Goal: Task Accomplishment & Management: Complete application form

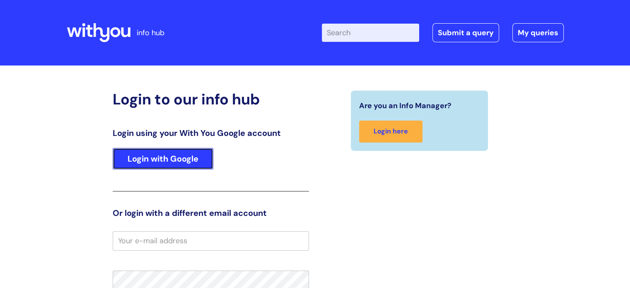
click at [133, 153] on link "Login with Google" at bounding box center [163, 159] width 101 height 22
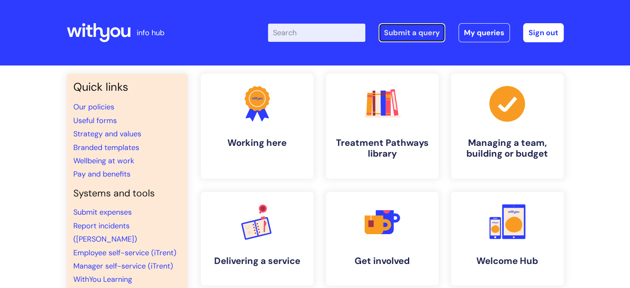
click at [419, 36] on link "Submit a query" at bounding box center [412, 32] width 67 height 19
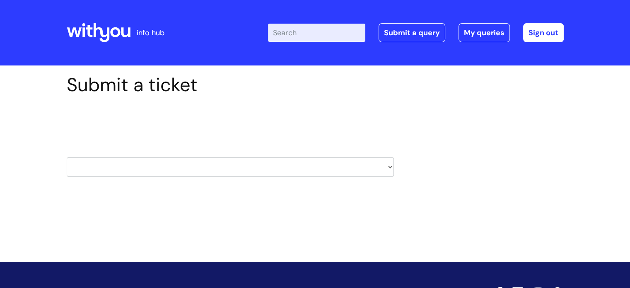
click at [343, 159] on select "HR / People IT and Support Clinical Drug Alerts Finance Accounts Data Support T…" at bounding box center [230, 166] width 327 height 19
select select "it_and_support"
click at [67, 157] on select "HR / People IT and Support Clinical Drug Alerts Finance Accounts Data Support T…" at bounding box center [230, 166] width 327 height 19
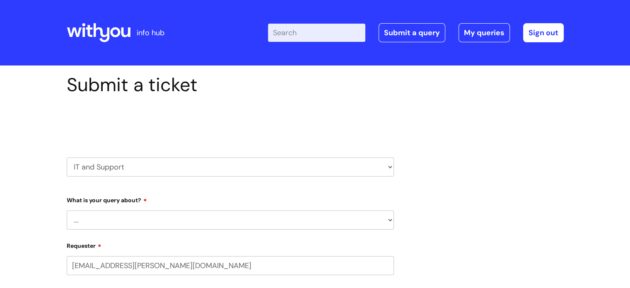
select select "80004157224"
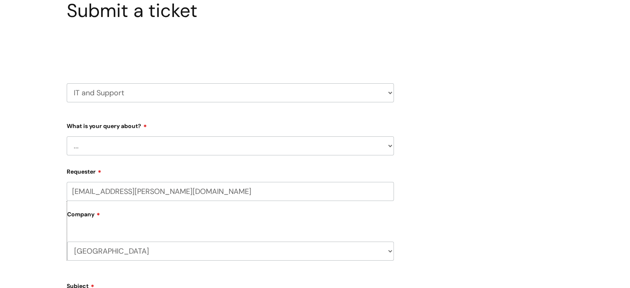
scroll to position [79, 0]
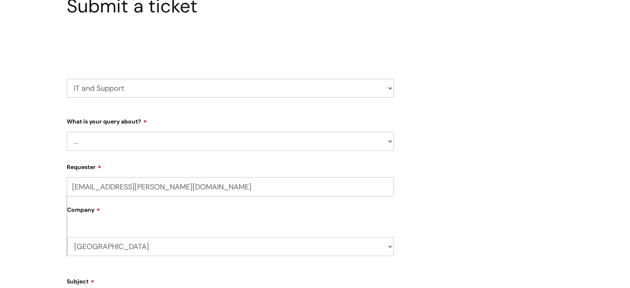
click at [388, 138] on select "... Mobile Phone Reset & MFA Accounts, Starters and Leavers IT Hardware issue I…" at bounding box center [230, 141] width 327 height 19
select select "Accounts, Starters and Leavers"
click at [67, 132] on select "... Mobile Phone Reset & MFA Accounts, Starters and Leavers IT Hardware issue I…" at bounding box center [230, 141] width 327 height 19
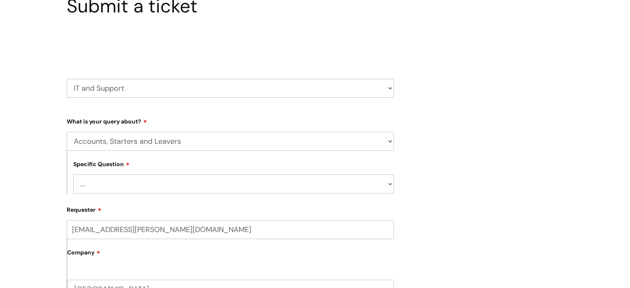
click at [350, 185] on select "... I have a new starter I have a leaver I need to make a change to an account …" at bounding box center [233, 183] width 321 height 19
select select "I have a new starter"
click at [73, 174] on select "... I have a new starter I have a leaver I need to make a change to an account …" at bounding box center [233, 183] width 321 height 19
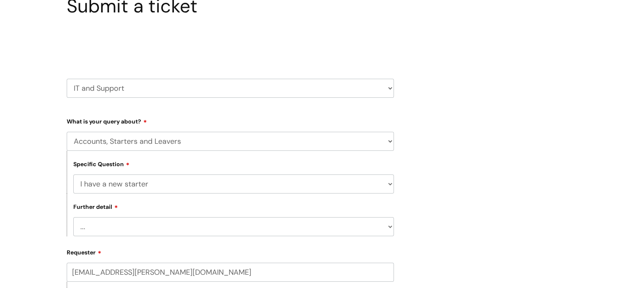
scroll to position [80, 0]
click at [324, 231] on select "... Can I have my new starter’s IT account details I need to amend the name, de…" at bounding box center [233, 225] width 321 height 19
select select "Can I have my new starter’s IT account details"
click at [73, 216] on select "... Can I have my new starter’s IT account details I need to amend the name, de…" at bounding box center [233, 225] width 321 height 19
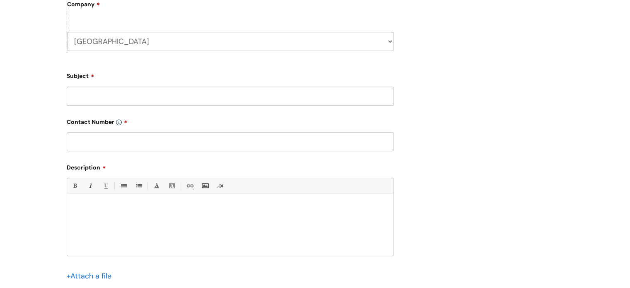
scroll to position [371, 0]
click at [291, 99] on input "Subject" at bounding box center [230, 95] width 327 height 19
type input "Harriet Isherwood"
click at [202, 138] on input "text" at bounding box center [230, 140] width 327 height 19
click at [99, 141] on input "07879639040" at bounding box center [230, 140] width 327 height 19
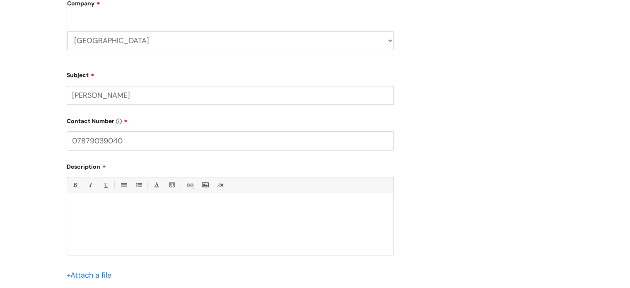
click at [89, 139] on input "07879039040" at bounding box center [230, 140] width 327 height 19
click at [148, 145] on input "0789039040" at bounding box center [230, 140] width 327 height 19
click at [104, 138] on input "0789039040" at bounding box center [230, 140] width 327 height 19
click at [146, 140] on input "07890396040" at bounding box center [230, 140] width 327 height 19
drag, startPoint x: 109, startPoint y: 140, endPoint x: 95, endPoint y: 137, distance: 14.1
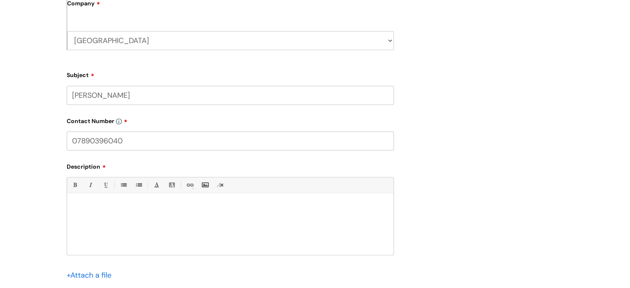
click at [95, 137] on input "07890396040" at bounding box center [230, 140] width 327 height 19
type input "07890639040"
click at [162, 205] on p at bounding box center [230, 207] width 314 height 7
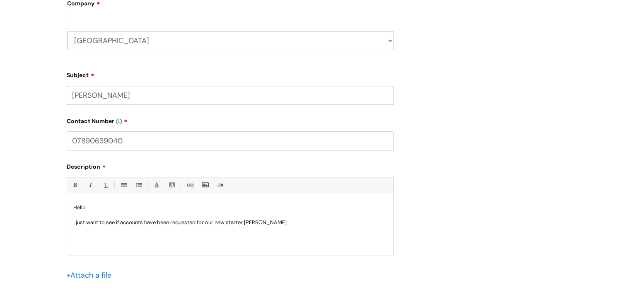
click at [144, 222] on p "I just want to see if accounts have been requested for our new starter Harriet …" at bounding box center [230, 222] width 314 height 7
click at [340, 223] on p "I just want to see if accounts and equipment have been requested for our new st…" at bounding box center [230, 222] width 314 height 7
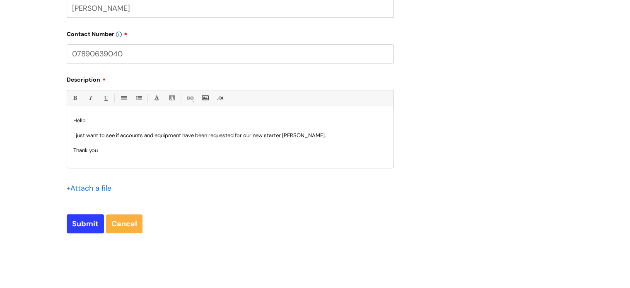
click at [338, 138] on p "I just want to see if accounts and equipment have been requested for our new st…" at bounding box center [230, 135] width 314 height 7
click at [79, 229] on input "Submit" at bounding box center [85, 223] width 37 height 19
type input "Please Wait..."
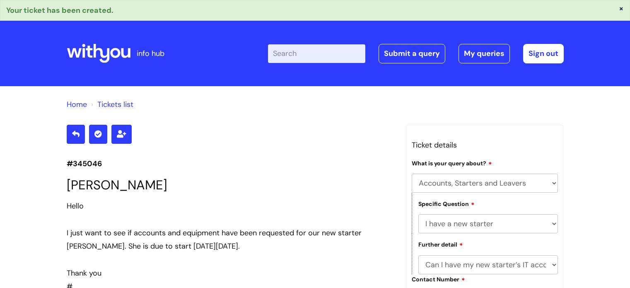
select select "Accounts, Starters and Leavers"
select select "I have a new starter"
select select "Can I have my new starter’s IT account details"
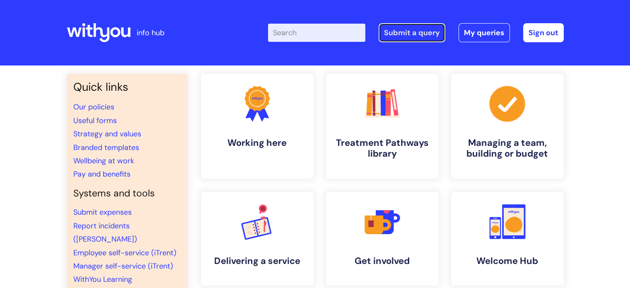
click at [424, 34] on link "Submit a query" at bounding box center [412, 32] width 67 height 19
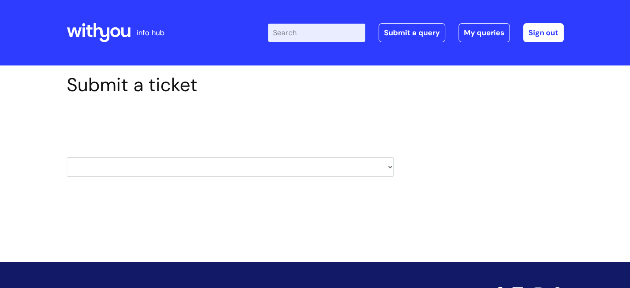
click at [239, 173] on select "HR / People IT and Support Clinical Drug Alerts Finance Accounts Data Support T…" at bounding box center [230, 166] width 327 height 19
select select "hr_/_people"
click at [67, 157] on select "HR / People IT and Support Clinical Drug Alerts Finance Accounts Data Support T…" at bounding box center [230, 166] width 327 height 19
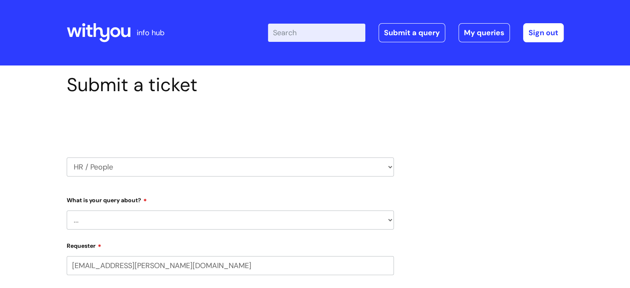
select select "80004157224"
click at [357, 218] on select "... Absence Query Holiday Query Employee change request General HR Query iTrent…" at bounding box center [230, 220] width 327 height 19
select select "New starter"
click at [67, 211] on select "... Absence Query Holiday Query Employee change request General HR Query iTrent…" at bounding box center [230, 220] width 327 height 19
click at [371, 265] on select "... When will my new starter be processed on iTrent When will my new starter re…" at bounding box center [233, 262] width 321 height 19
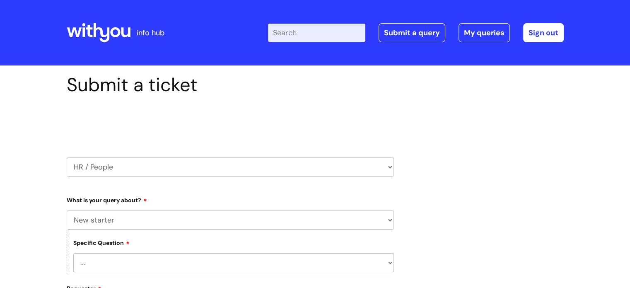
select select "When will my new starter receive IT account logins (Linked to IT)"
click at [73, 253] on select "... When will my new starter be processed on iTrent When will my new starter re…" at bounding box center [233, 262] width 321 height 19
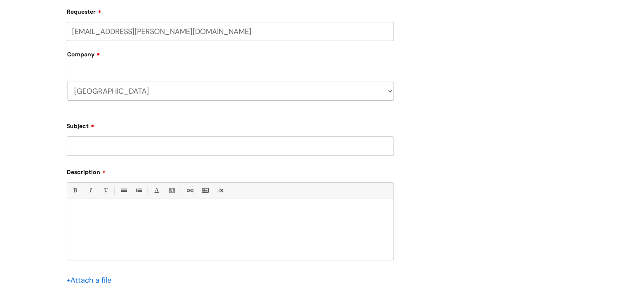
scroll to position [305, 0]
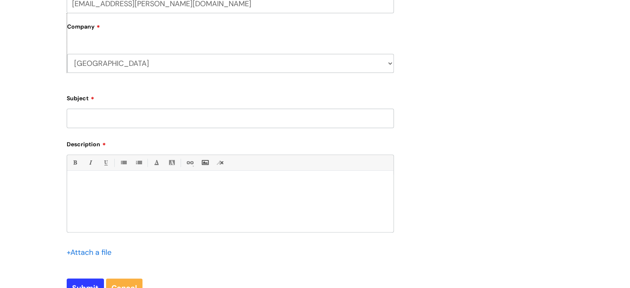
click at [321, 127] on input "Subject" at bounding box center [230, 118] width 327 height 19
type input "[PERSON_NAME]"
click at [274, 185] on p at bounding box center [230, 184] width 314 height 7
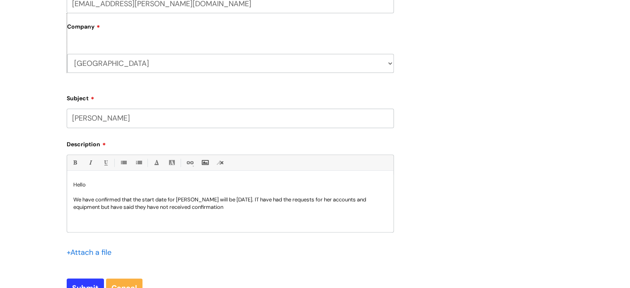
click at [230, 208] on p "We have confirmed that the start date for [PERSON_NAME] will be [DATE]. IT have…" at bounding box center [230, 203] width 314 height 15
click at [319, 213] on div "Hello We have confirmed that the start date for [PERSON_NAME] will be [DATE]. I…" at bounding box center [230, 203] width 327 height 57
click at [87, 283] on input "Submit" at bounding box center [85, 288] width 37 height 19
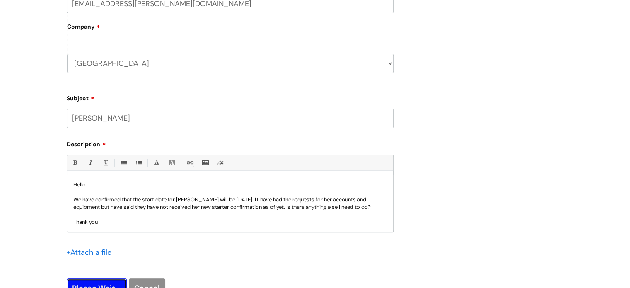
type input "Please Wait..."
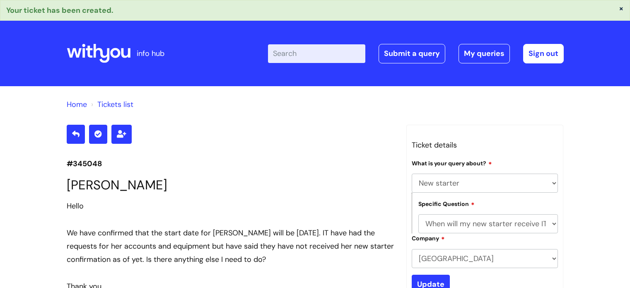
select select "New starter"
select select "When will my new starter receive IT account logins (Linked to IT)"
